Goal: Transaction & Acquisition: Book appointment/travel/reservation

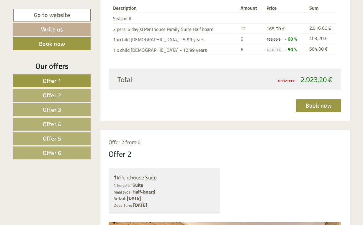
scroll to position [795, 0]
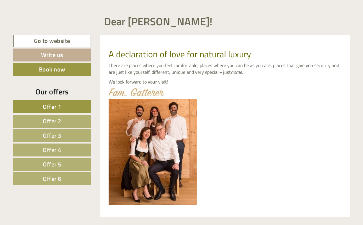
scroll to position [192, 0]
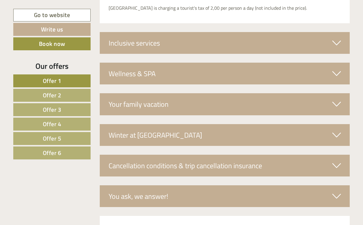
click at [74, 97] on link "Offer 2" at bounding box center [51, 95] width 77 height 13
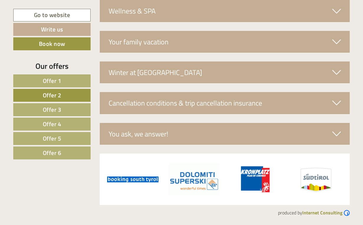
scroll to position [416, 0]
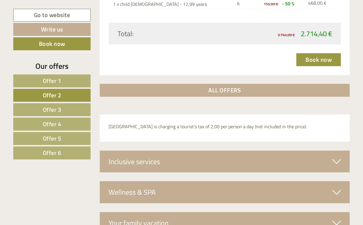
click at [67, 106] on link "Offer 3" at bounding box center [51, 109] width 77 height 13
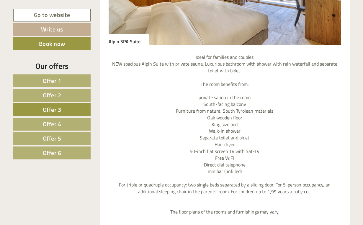
click at [54, 122] on span "Offer 4" at bounding box center [52, 124] width 19 height 9
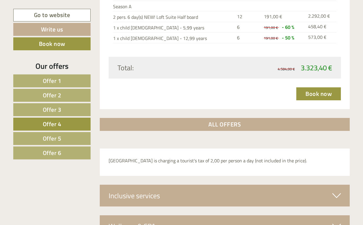
scroll to position [831, 0]
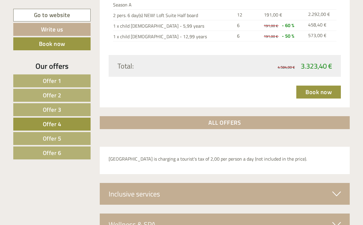
click at [56, 135] on span "Offer 5" at bounding box center [52, 138] width 19 height 9
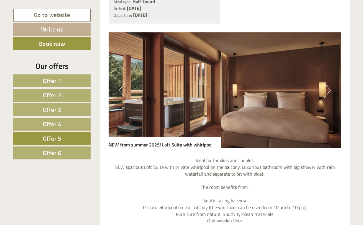
scroll to position [446, 0]
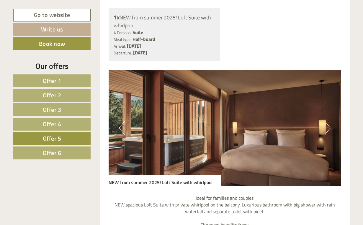
click at [71, 152] on link "Offer 6" at bounding box center [51, 153] width 77 height 13
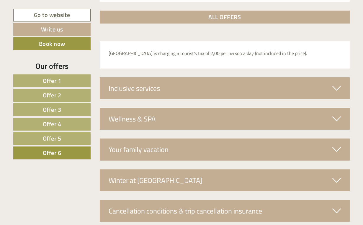
scroll to position [895, 0]
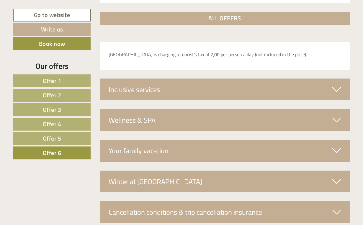
click at [213, 119] on div "Wellness & SPA" at bounding box center [225, 120] width 250 height 22
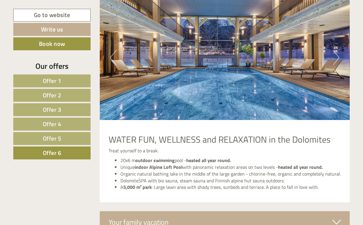
scroll to position [1030, 0]
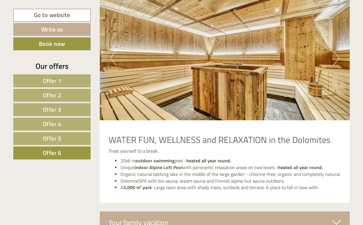
click at [110, 50] on img at bounding box center [225, 58] width 250 height 125
click at [113, 55] on button "Previous" at bounding box center [113, 58] width 6 height 15
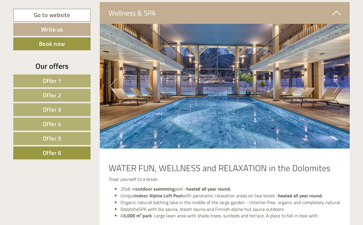
scroll to position [1000, 0]
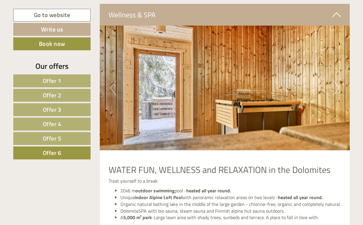
click at [57, 141] on span "Offer 5" at bounding box center [52, 138] width 19 height 9
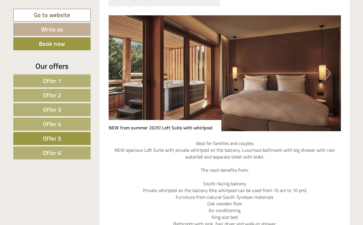
scroll to position [511, 0]
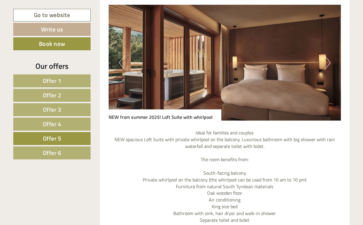
click at [55, 126] on span "Offer 4" at bounding box center [52, 124] width 19 height 9
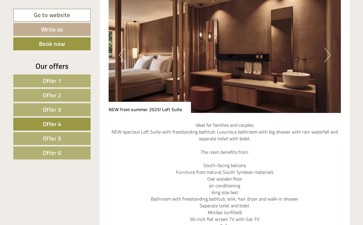
scroll to position [416, 0]
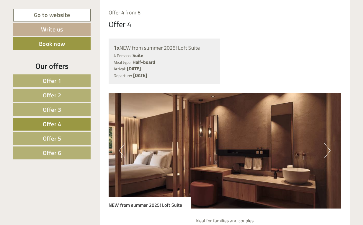
click at [61, 137] on span "Offer 5" at bounding box center [52, 138] width 19 height 9
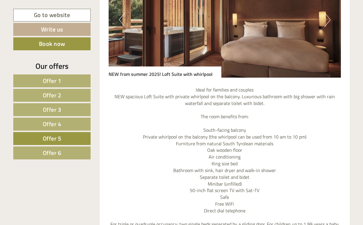
click at [57, 154] on span "Offer 6" at bounding box center [52, 153] width 19 height 9
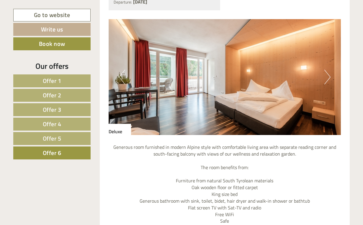
scroll to position [485, 0]
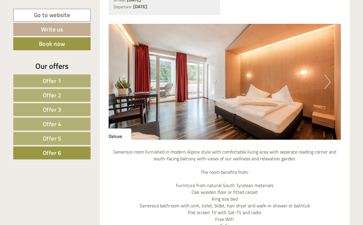
click at [326, 85] on button "Next" at bounding box center [327, 82] width 6 height 15
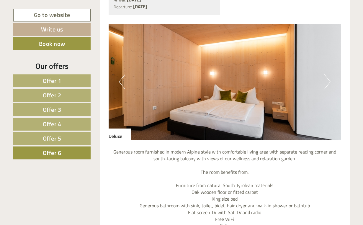
click at [326, 85] on button "Next" at bounding box center [327, 82] width 6 height 15
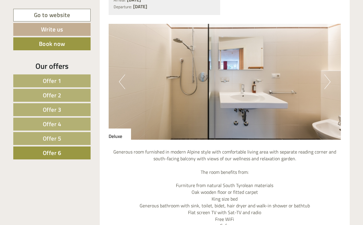
click at [326, 86] on button "Next" at bounding box center [327, 82] width 6 height 15
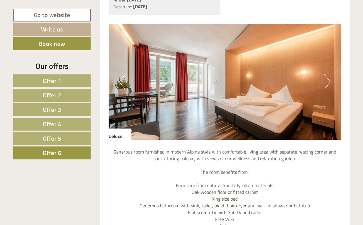
click at [328, 87] on button "Next" at bounding box center [327, 82] width 6 height 15
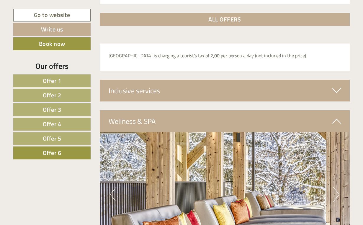
scroll to position [895, 0]
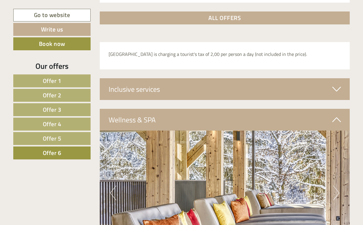
click at [325, 89] on div "Inclusive services" at bounding box center [225, 89] width 250 height 22
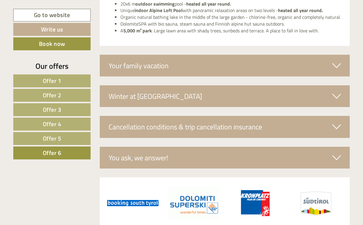
scroll to position [1284, 0]
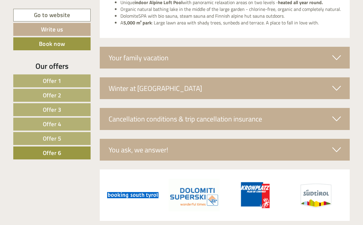
click at [286, 108] on div "Cancellation conditions & trip cancellation insurance" at bounding box center [225, 119] width 250 height 22
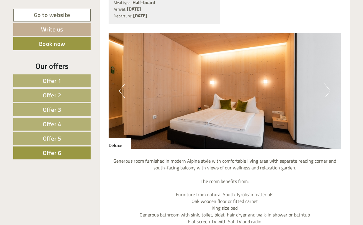
scroll to position [475, 0]
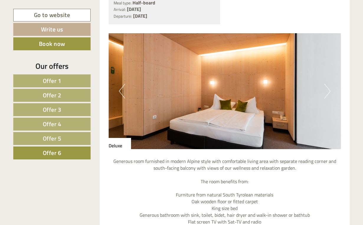
click at [121, 93] on button "Previous" at bounding box center [122, 91] width 6 height 15
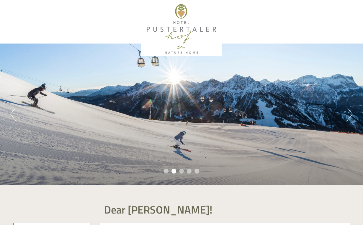
scroll to position [0, 0]
